Goal: Use online tool/utility: Utilize a website feature to perform a specific function

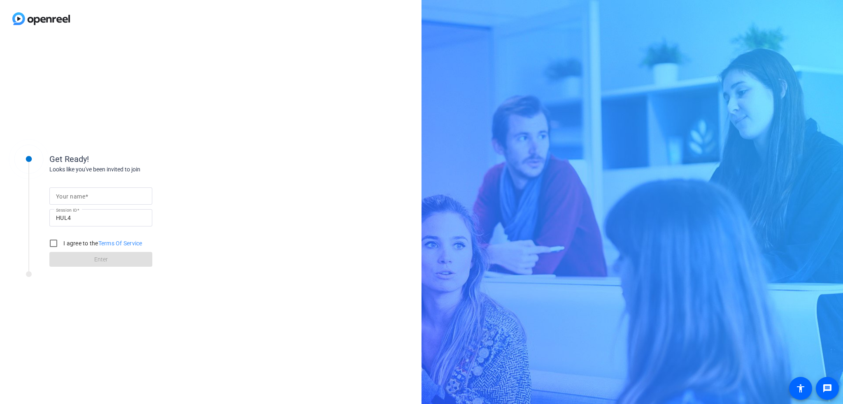
click at [86, 197] on span at bounding box center [86, 196] width 3 height 7
click at [86, 197] on input "Your name" at bounding box center [101, 196] width 90 height 10
type input "[PERSON_NAME]"
click at [63, 248] on div at bounding box center [54, 244] width 20 height 20
checkbox input "true"
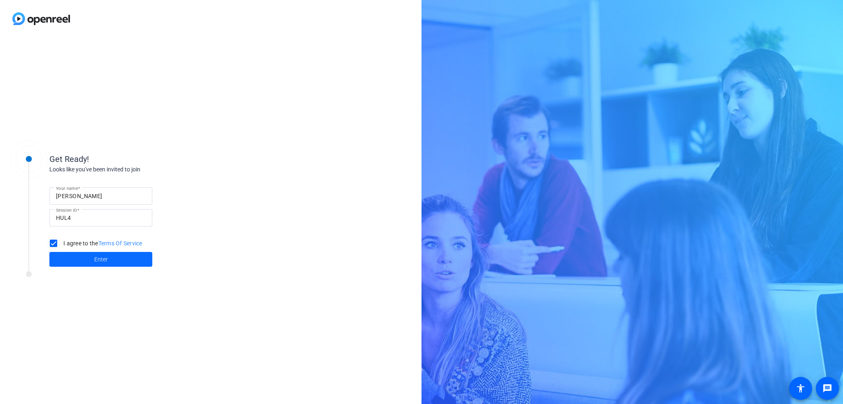
click at [78, 261] on span at bounding box center [100, 260] width 103 height 20
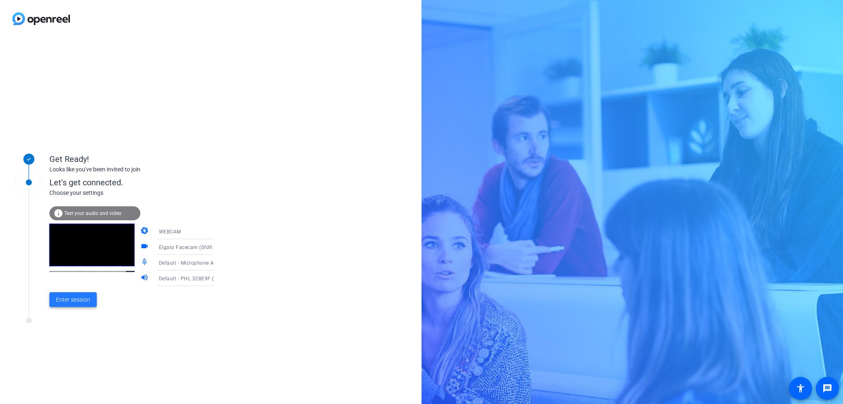
click at [78, 302] on span "Enter session" at bounding box center [73, 300] width 34 height 9
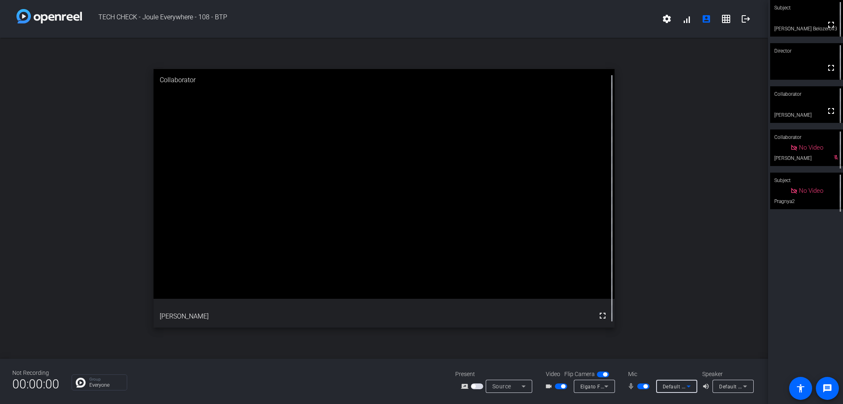
click at [684, 387] on icon at bounding box center [688, 387] width 10 height 10
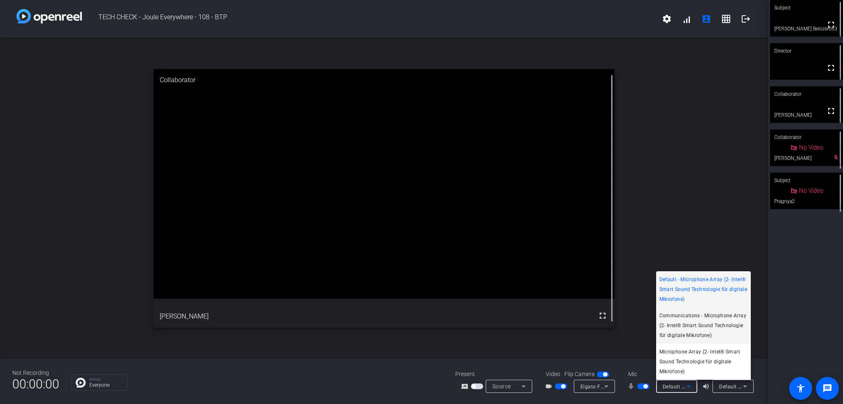
click at [707, 323] on span "Communications - Microphone Array (2- Intel® Smart Sound Technologie für digita…" at bounding box center [703, 326] width 88 height 30
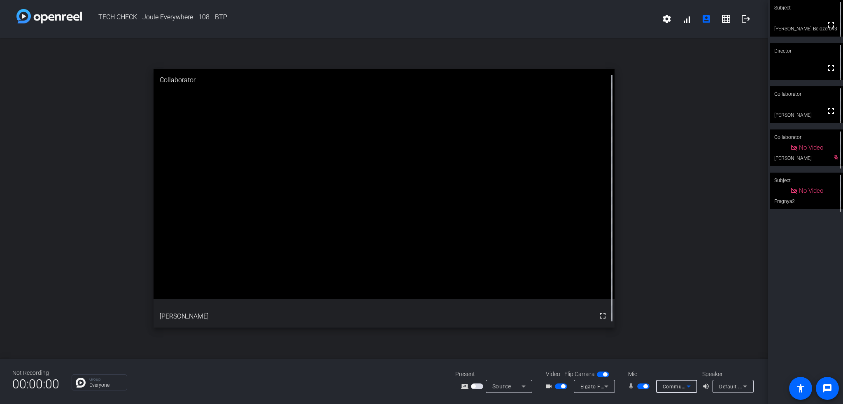
click at [677, 390] on div "Communications - Microphone Array (2- Intel® Smart Sound Technologie für digita…" at bounding box center [674, 387] width 24 height 10
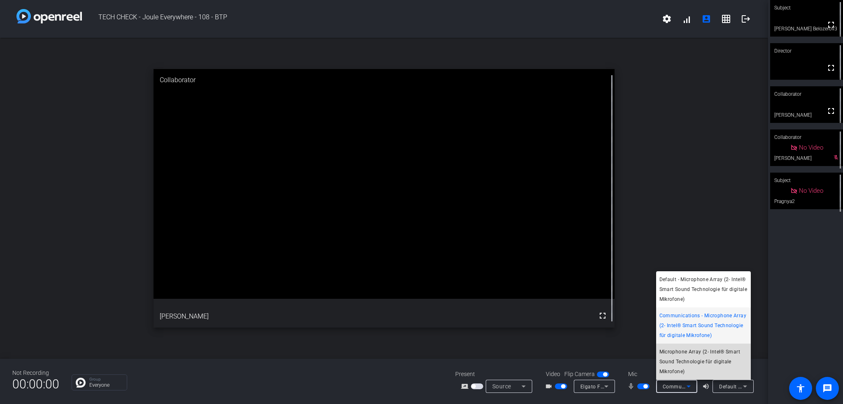
click at [681, 360] on span "Microphone Array (2- Intel® Smart Sound Technologie für digitale Mikrofone)" at bounding box center [703, 362] width 88 height 30
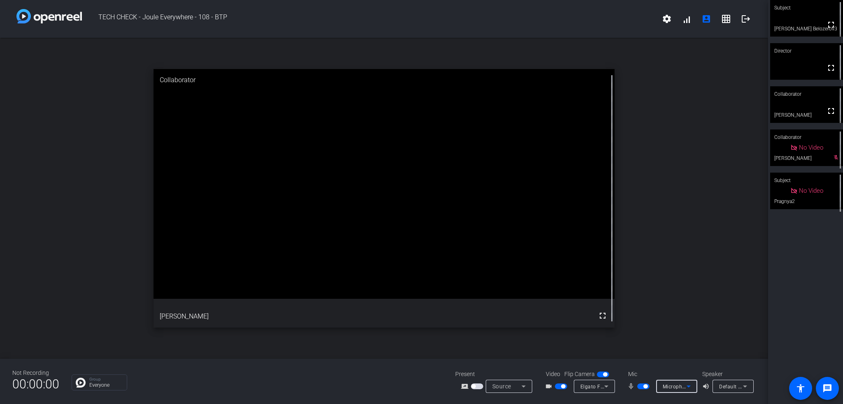
click at [675, 382] on div "Microphone Array (2- Intel® Smart Sound Technologie für digitale Mikrofone)" at bounding box center [674, 387] width 24 height 10
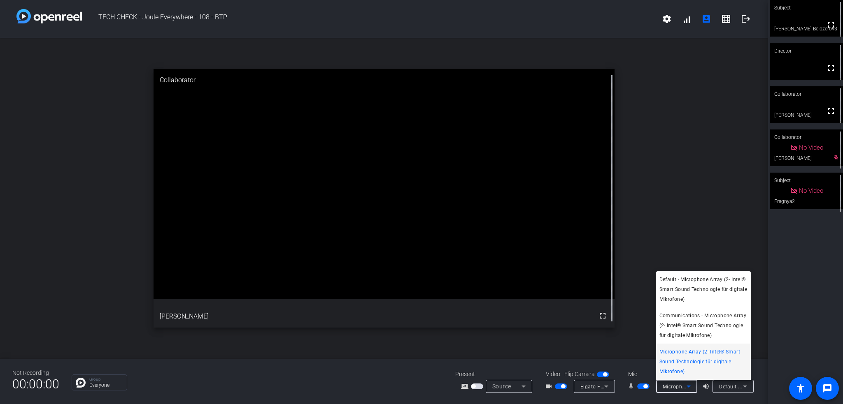
click at [734, 389] on div at bounding box center [421, 202] width 843 height 404
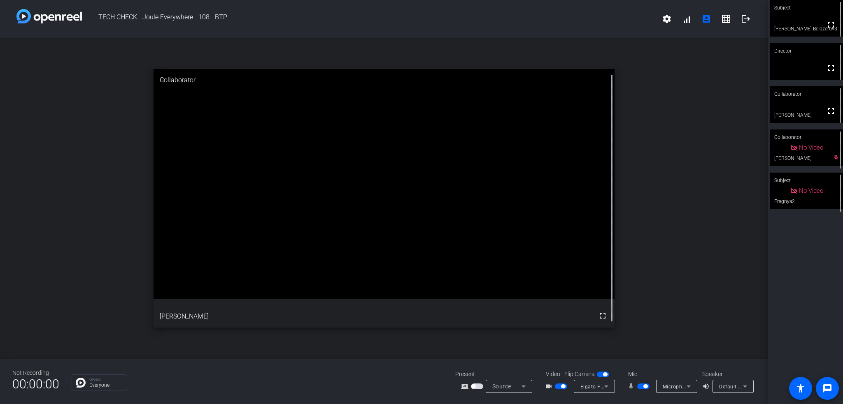
click at [734, 389] on span "Default - PHL 328E9F (2- HD Audio Driver for Display Audio)" at bounding box center [791, 386] width 145 height 7
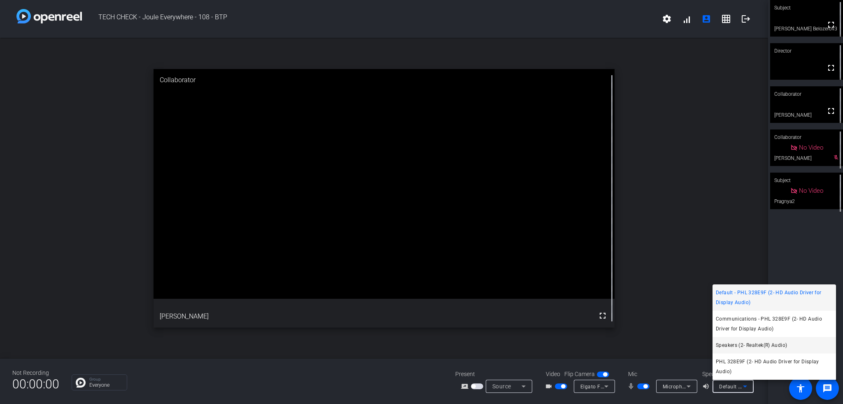
click at [759, 347] on span "Speakers (2- Realtek(R) Audio)" at bounding box center [750, 346] width 71 height 10
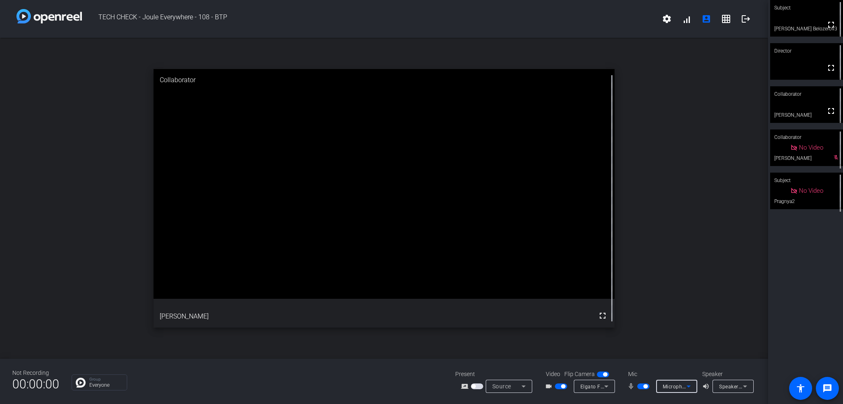
click at [681, 386] on span "Microphone Array (2- Intel® Smart Sound Technologie für digitale Mikrofone)" at bounding box center [754, 386] width 185 height 7
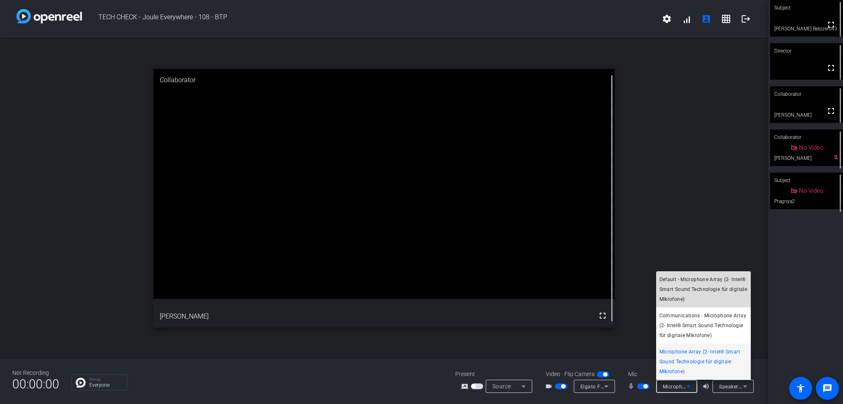
click at [695, 281] on span "Default - Microphone Array (2- Intel® Smart Sound Technologie für digitale Mikr…" at bounding box center [703, 290] width 88 height 30
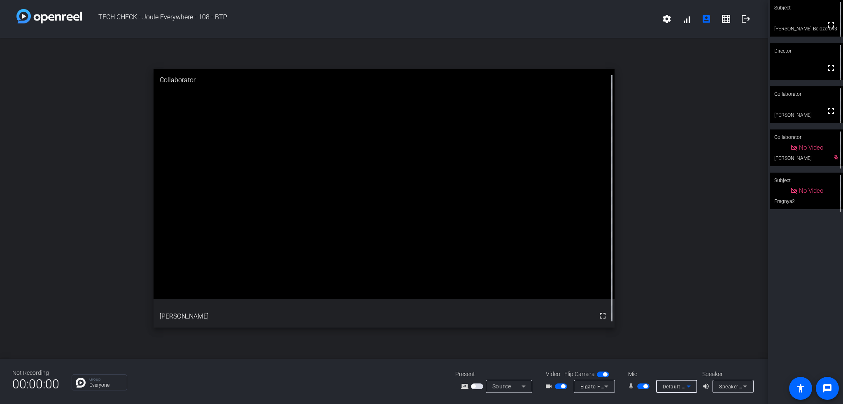
click at [684, 388] on icon at bounding box center [688, 387] width 10 height 10
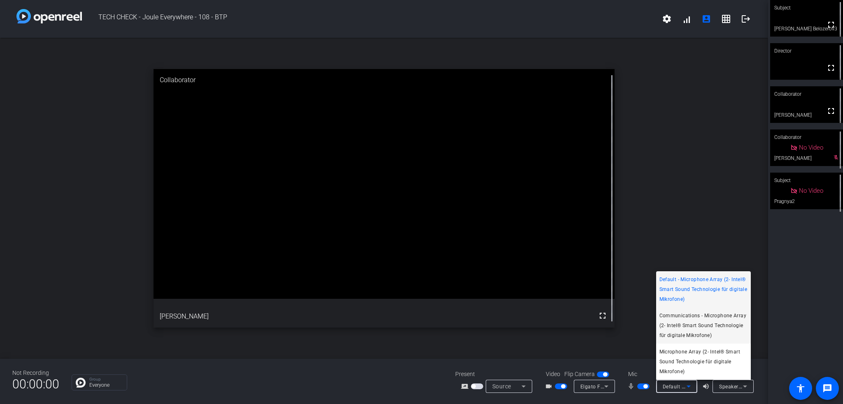
click at [691, 319] on span "Communications - Microphone Array (2- Intel® Smart Sound Technologie für digita…" at bounding box center [703, 326] width 88 height 30
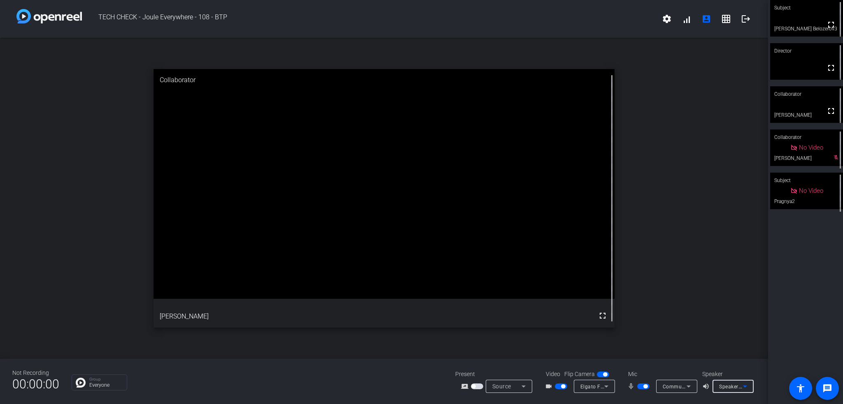
click at [732, 384] on span "Speakers (2- Realtek(R) Audio)" at bounding box center [755, 386] width 73 height 7
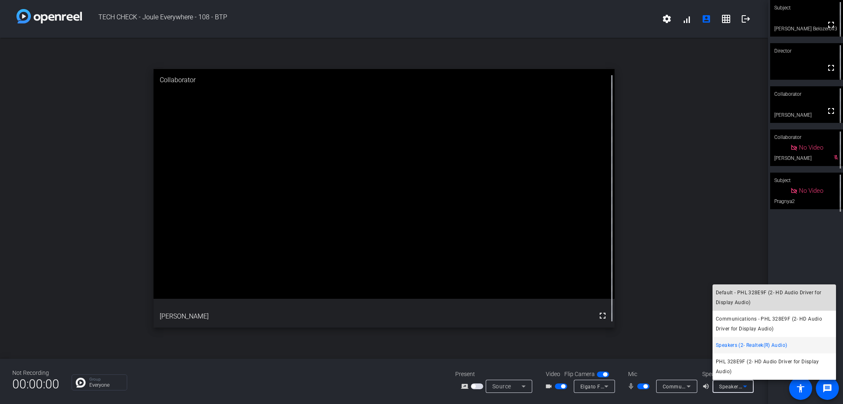
click at [734, 304] on span "Default - PHL 328E9F (2- HD Audio Driver for Display Audio)" at bounding box center [773, 298] width 117 height 20
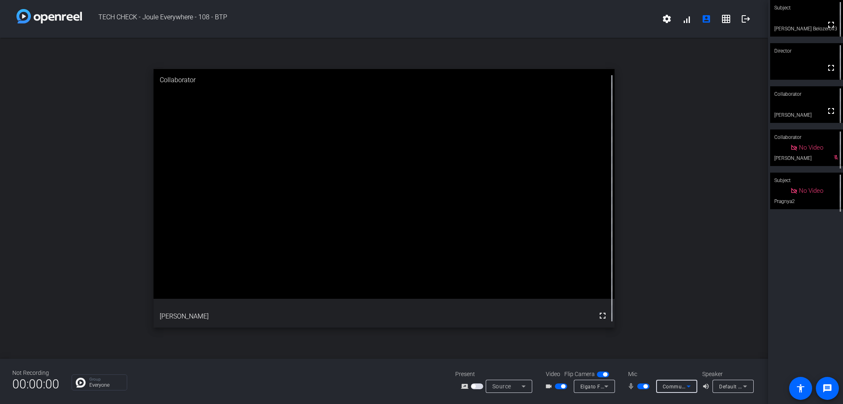
click at [681, 382] on mat-select "Communications - Microphone Array (2- Intel® Smart Sound Technologie für digita…" at bounding box center [676, 387] width 28 height 10
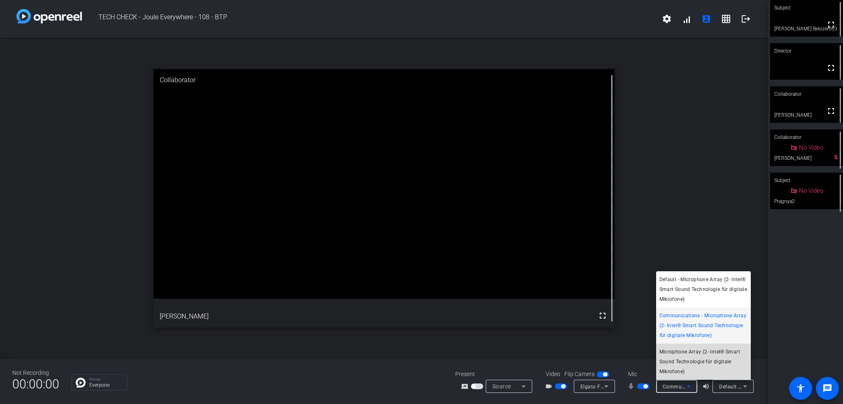
click at [680, 363] on span "Microphone Array (2- Intel® Smart Sound Technologie für digitale Mikrofone)" at bounding box center [703, 362] width 88 height 30
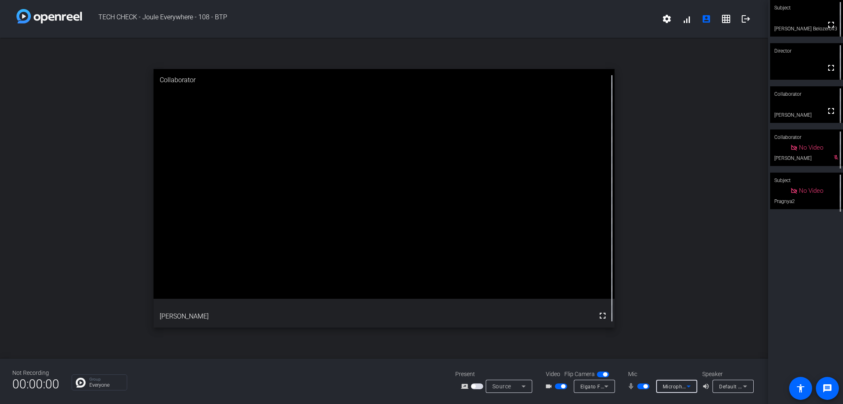
click at [676, 391] on div "Microphone Array (2- Intel® Smart Sound Technologie für digitale Mikrofone)" at bounding box center [674, 387] width 24 height 10
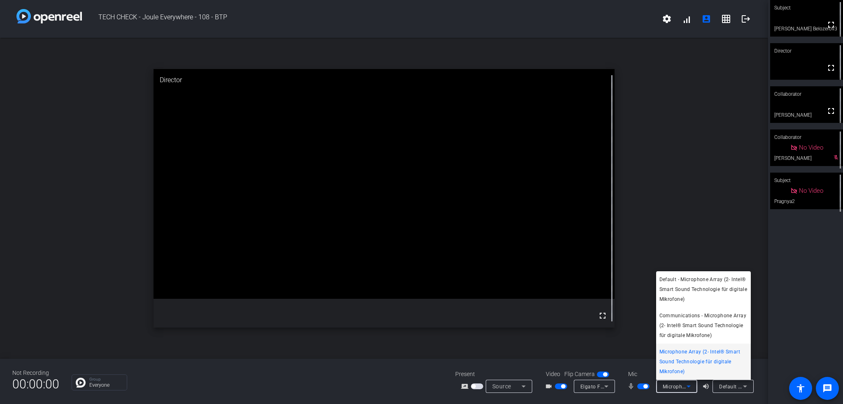
click at [656, 400] on div at bounding box center [421, 202] width 843 height 404
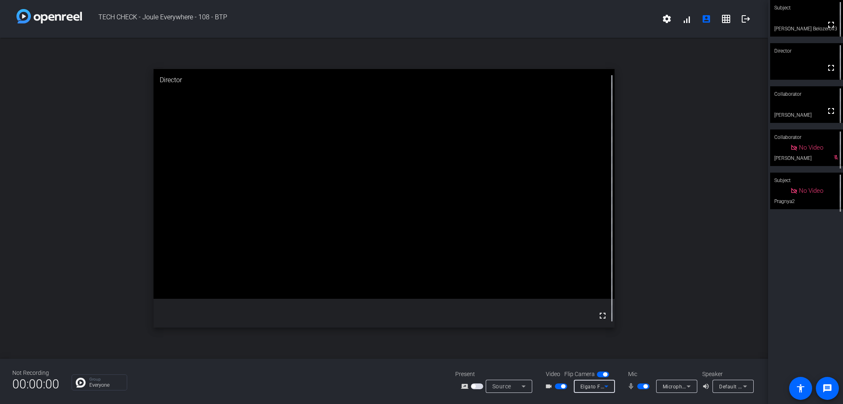
click at [593, 391] on div "Elgato Facecam (0fd9:0078)" at bounding box center [592, 387] width 24 height 10
click at [593, 389] on div at bounding box center [421, 202] width 843 height 404
click at [676, 388] on span "Microphone Array (2- Intel® Smart Sound Technologie für digitale Mikrofone)" at bounding box center [754, 386] width 185 height 7
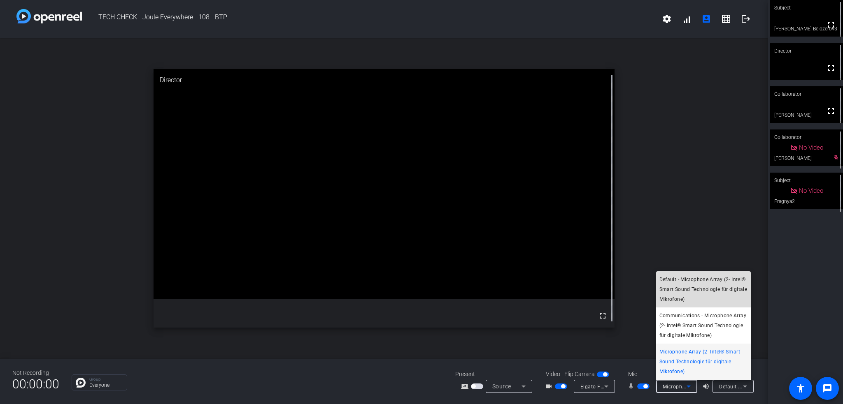
click at [686, 290] on span "Default - Microphone Array (2- Intel® Smart Sound Technologie für digitale Mikr…" at bounding box center [703, 290] width 88 height 30
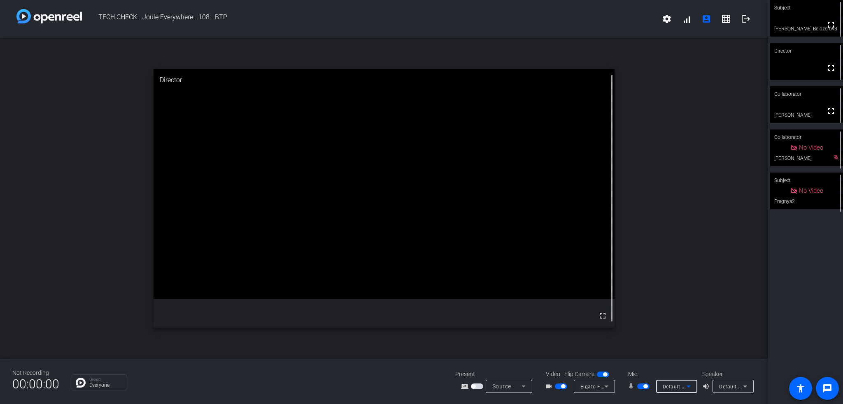
click at [736, 384] on span "Default - PHL 328E9F (2- HD Audio Driver for Display Audio)" at bounding box center [791, 386] width 145 height 7
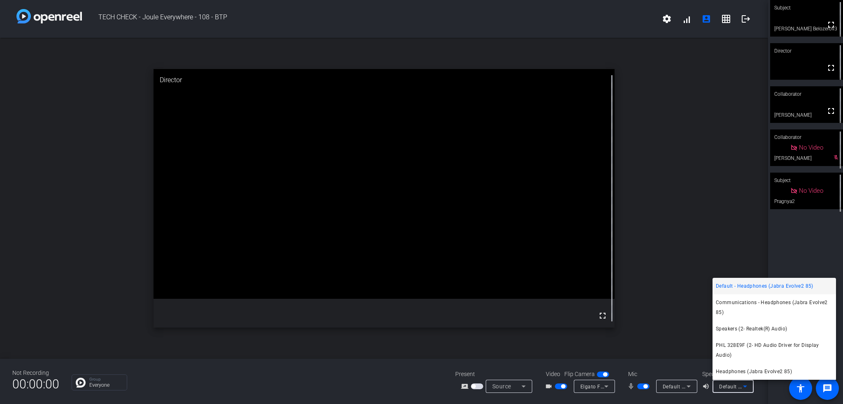
click at [676, 397] on div at bounding box center [421, 202] width 843 height 404
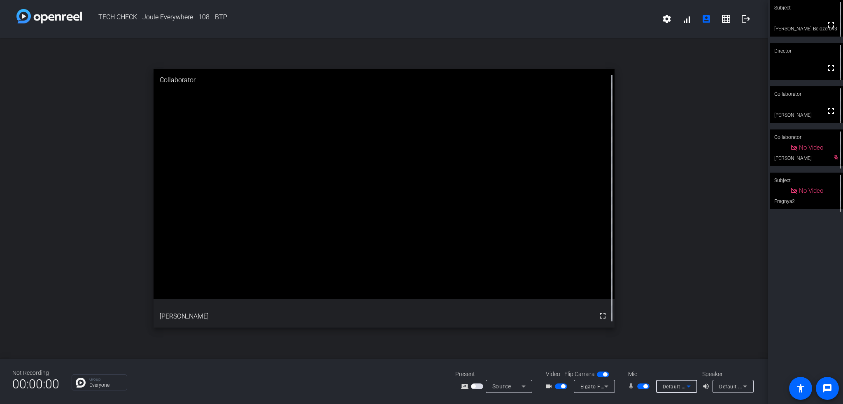
click at [678, 385] on span "Default - Microphone Array (2- Intel® Smart Sound Technologie für digitale Mikr…" at bounding box center [765, 386] width 207 height 7
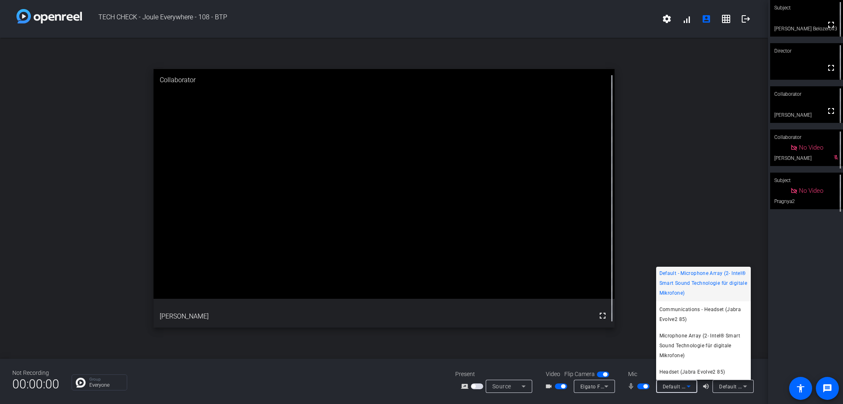
scroll to position [2, 0]
click at [685, 376] on span "Headset (Jabra Evolve2 85)" at bounding box center [692, 372] width 66 height 10
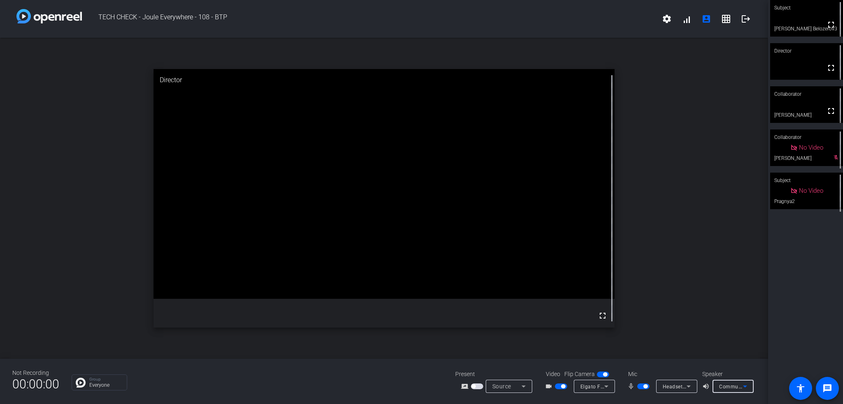
click at [727, 391] on div "Communications - Headphones (Jabra Evolve2 85)" at bounding box center [731, 387] width 24 height 10
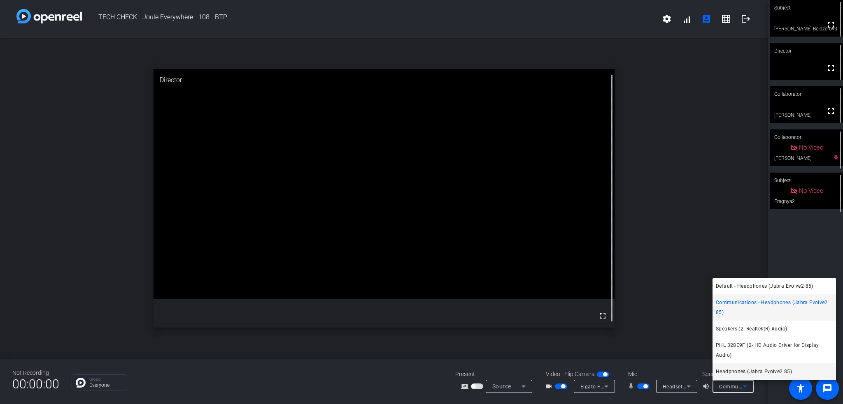
click at [737, 370] on span "Headphones (Jabra Evolve2 85)" at bounding box center [753, 372] width 76 height 10
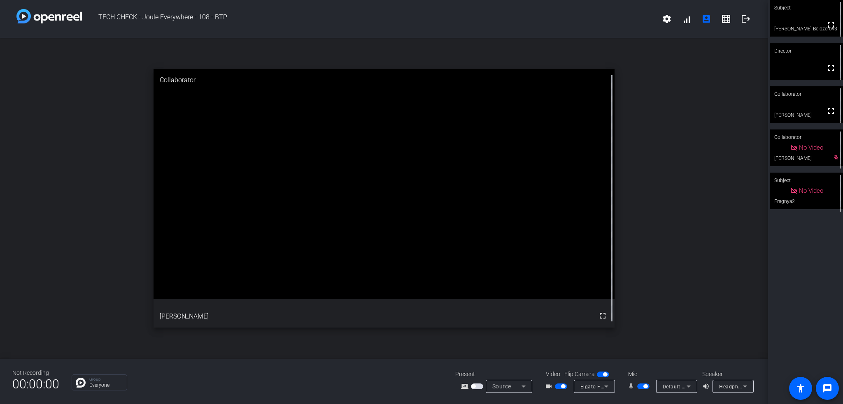
click at [634, 388] on mat-icon "mic_none" at bounding box center [632, 387] width 10 height 10
click at [641, 388] on span "button" at bounding box center [643, 387] width 12 height 6
click at [642, 388] on span "button" at bounding box center [643, 387] width 12 height 6
click at [679, 386] on span "Default - Microphone Array (2- Intel® Smart Sound Technologie für digitale Mikr…" at bounding box center [765, 386] width 207 height 7
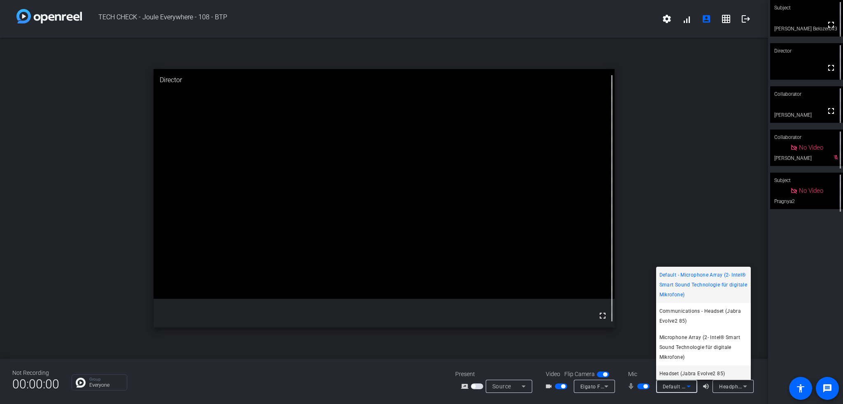
click at [687, 371] on span "Headset (Jabra Evolve2 85)" at bounding box center [692, 374] width 66 height 10
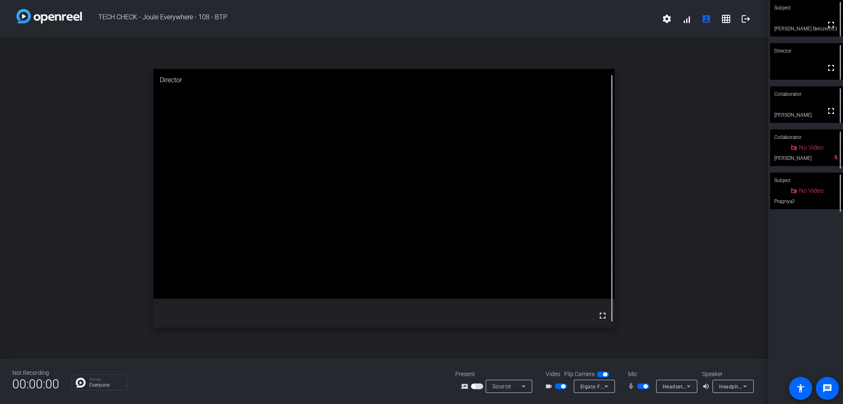
click at [641, 386] on span "button" at bounding box center [643, 387] width 12 height 6
click at [641, 386] on span "button" at bounding box center [639, 387] width 4 height 4
